Goal: Task Accomplishment & Management: Manage account settings

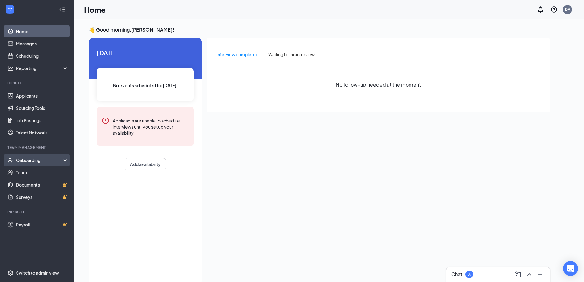
click at [34, 159] on div "Onboarding" at bounding box center [39, 160] width 47 height 6
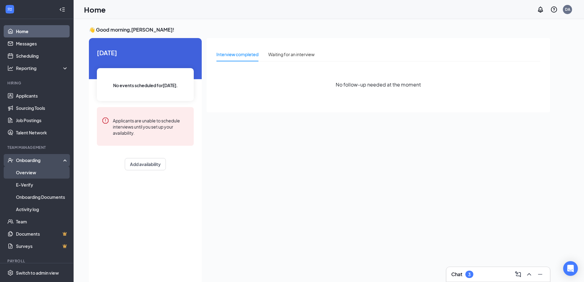
click at [38, 173] on link "Overview" at bounding box center [42, 172] width 52 height 12
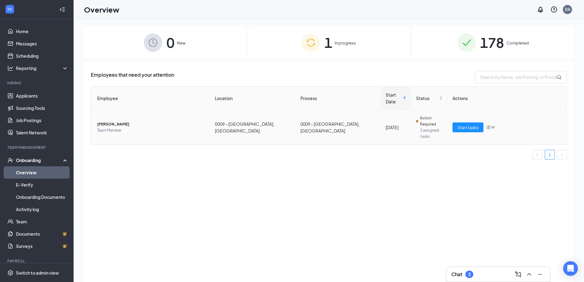
click at [108, 121] on span "[PERSON_NAME]" at bounding box center [151, 124] width 108 height 6
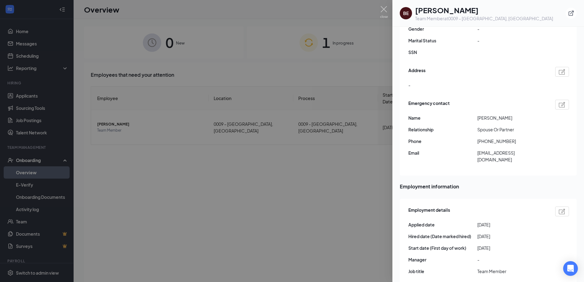
click at [300, 179] on div at bounding box center [292, 141] width 584 height 282
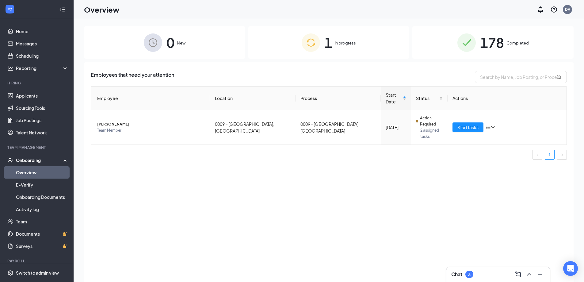
click at [490, 44] on span "178" at bounding box center [492, 42] width 24 height 21
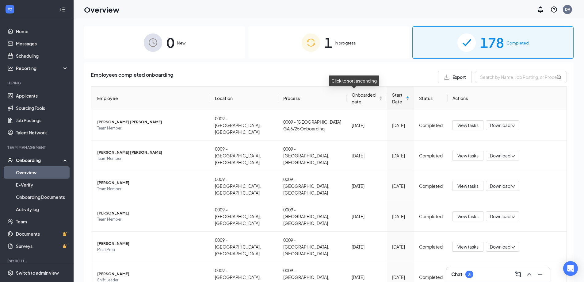
drag, startPoint x: 372, startPoint y: 100, endPoint x: 395, endPoint y: 105, distance: 23.8
click at [373, 100] on div "Onboarded date" at bounding box center [367, 97] width 31 height 13
click at [371, 100] on div "Onboarded date" at bounding box center [367, 97] width 31 height 13
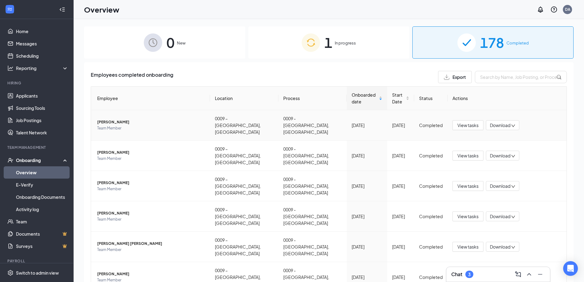
click at [140, 125] on span "Team Member" at bounding box center [151, 128] width 108 height 6
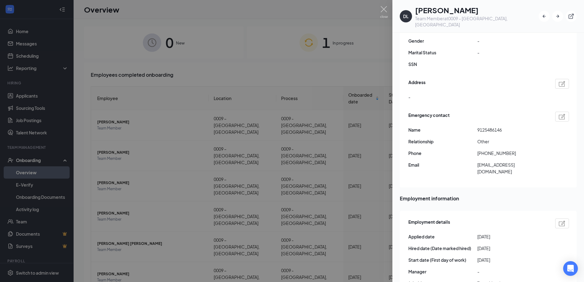
scroll to position [123, 0]
